Goal: Task Accomplishment & Management: Use online tool/utility

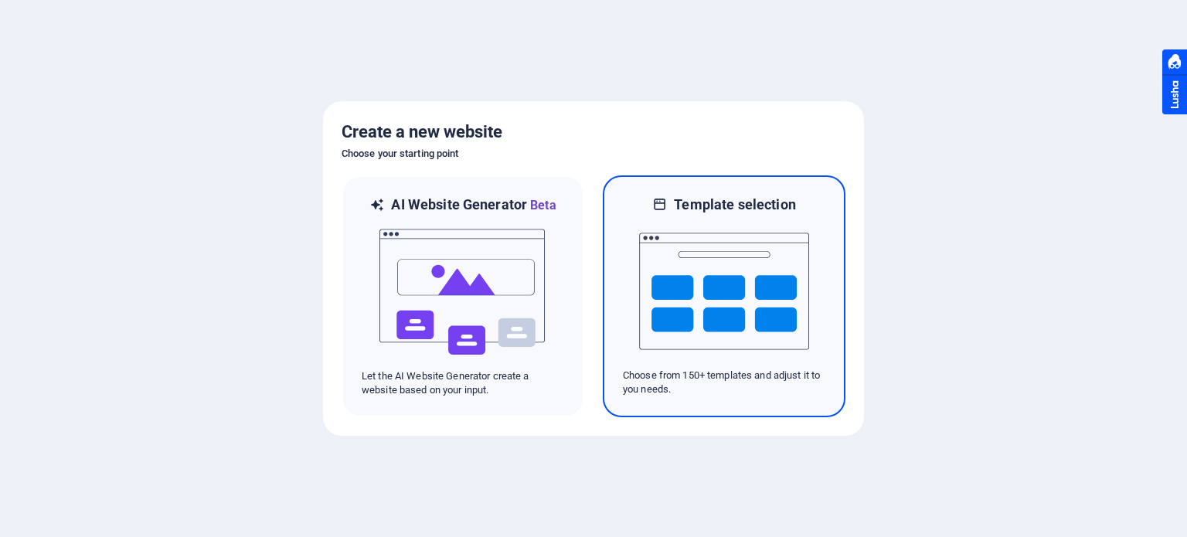
click at [687, 269] on img at bounding box center [724, 291] width 170 height 155
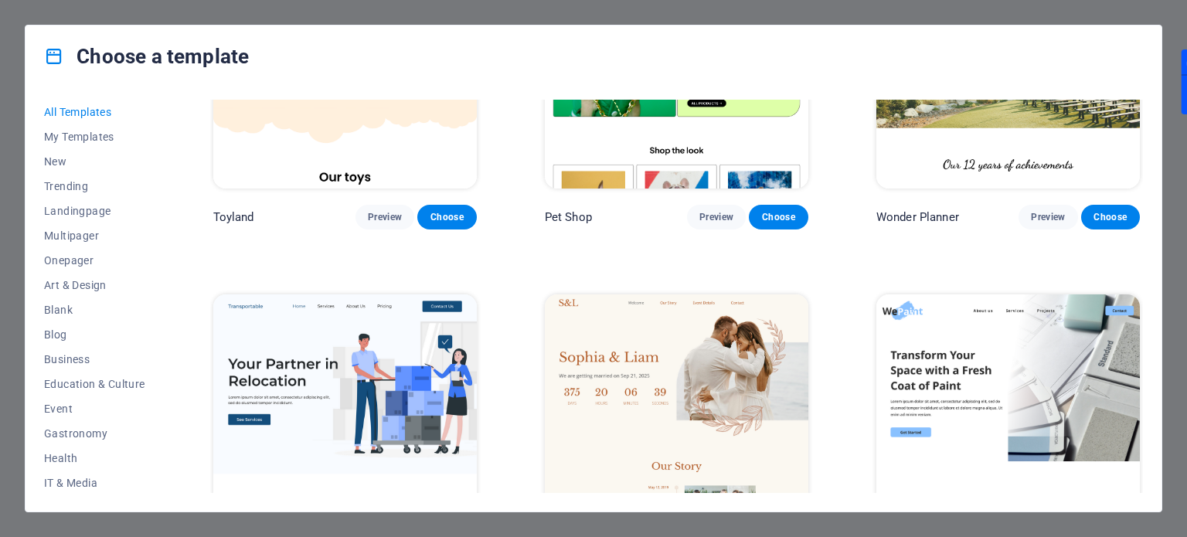
scroll to position [1314, 0]
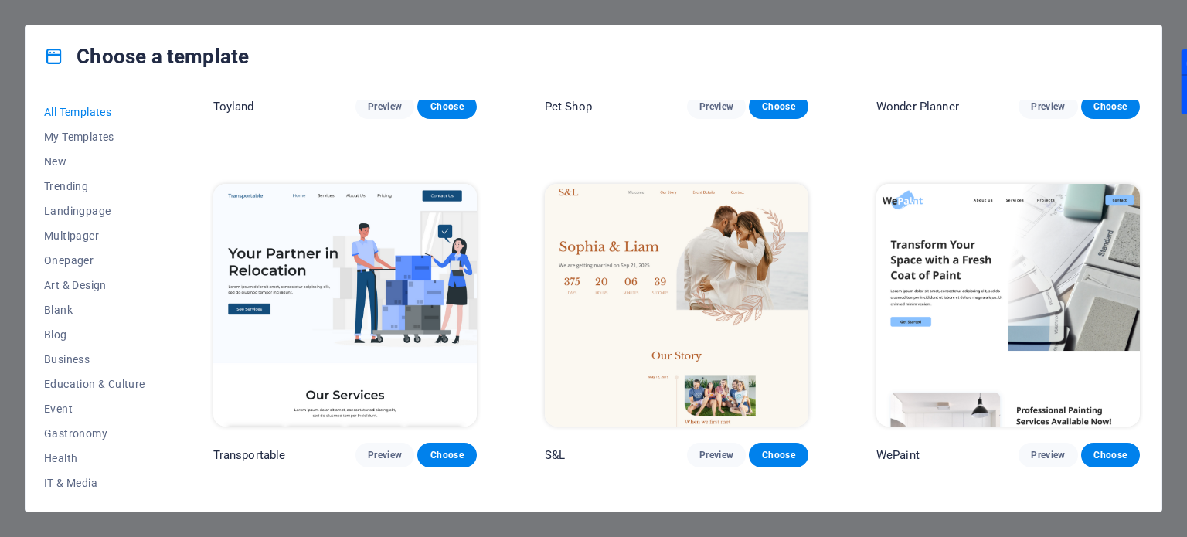
click at [951, 254] on img at bounding box center [1008, 305] width 264 height 243
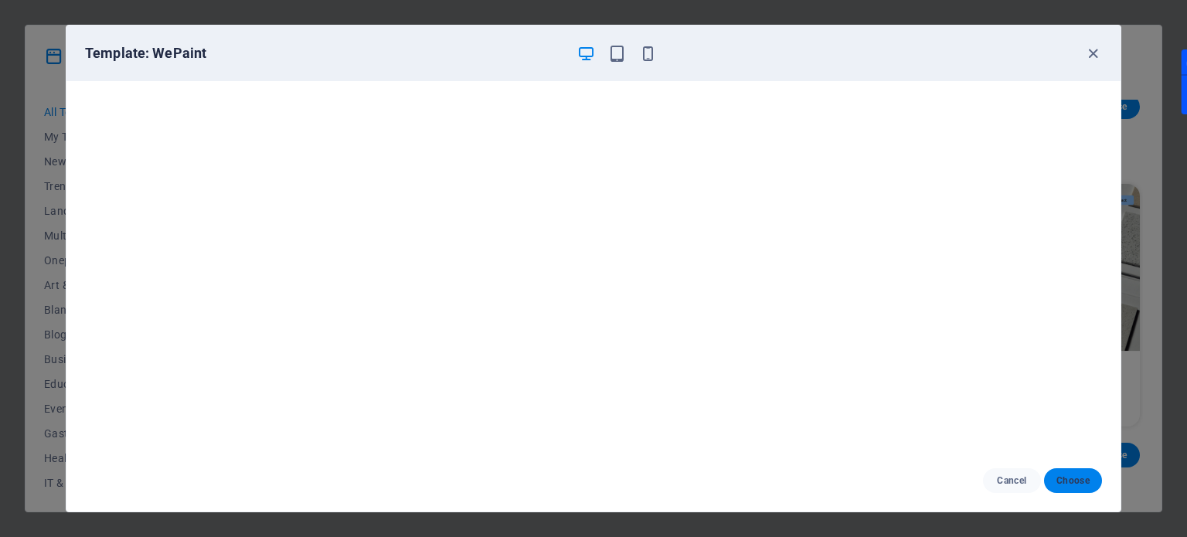
click at [1052, 475] on button "Choose" at bounding box center [1073, 480] width 58 height 25
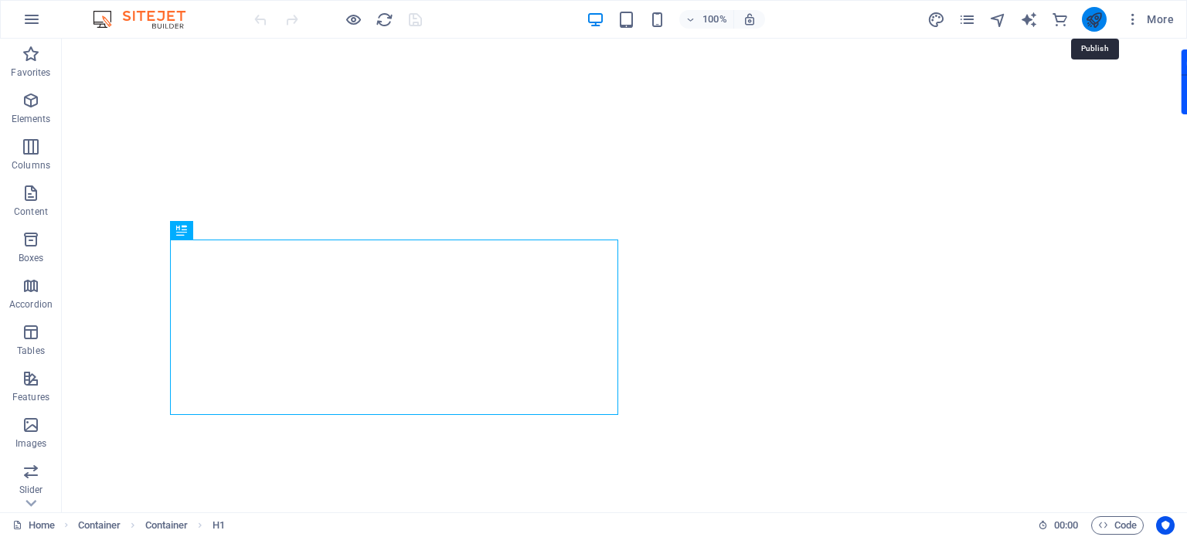
click at [1090, 24] on icon "publish" at bounding box center [1094, 20] width 18 height 18
